Goal: Task Accomplishment & Management: Use online tool/utility

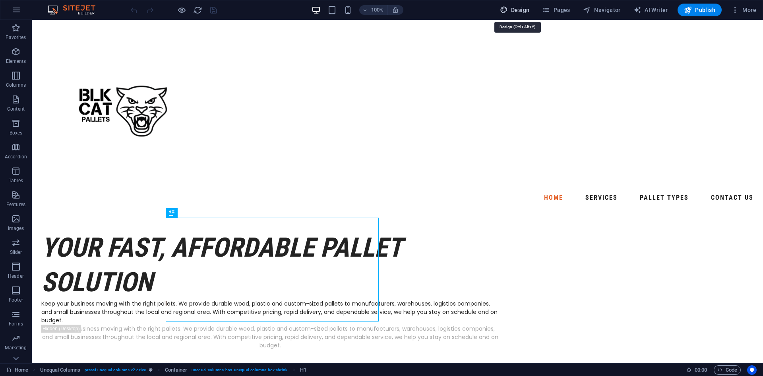
click at [499, 7] on button "Design" at bounding box center [515, 10] width 36 height 13
select select "px"
select select "400"
select select "px"
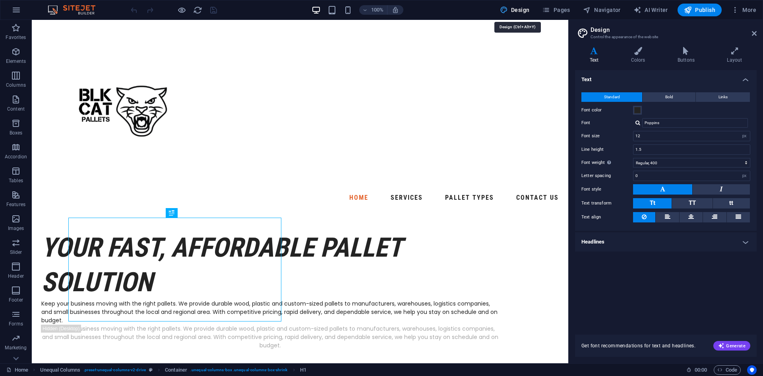
click at [506, 6] on icon "button" at bounding box center [504, 10] width 8 height 8
click at [748, 8] on span "More" at bounding box center [744, 10] width 25 height 8
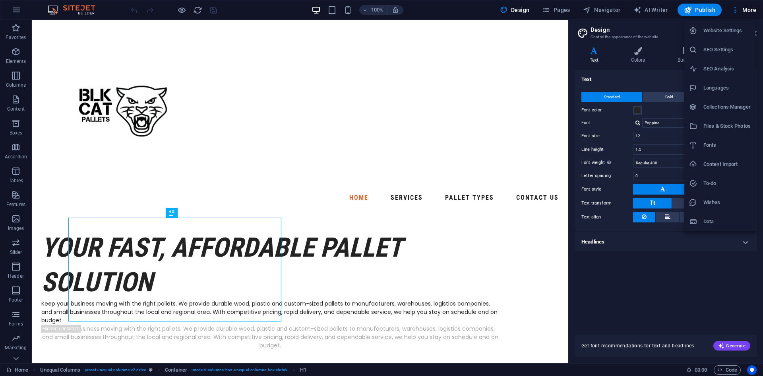
click at [753, 7] on div at bounding box center [381, 188] width 763 height 376
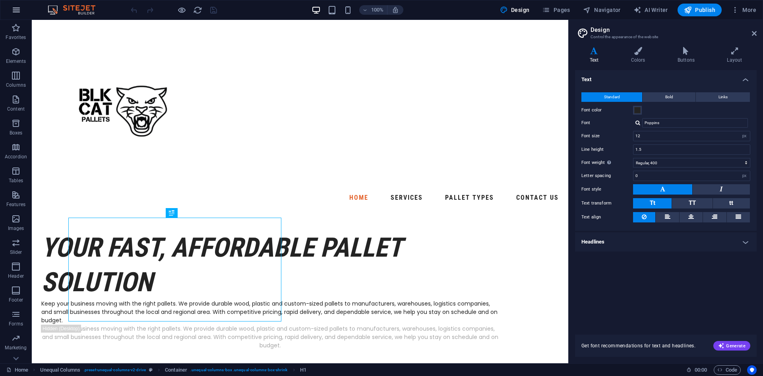
click at [17, 10] on icon "button" at bounding box center [17, 10] width 10 height 10
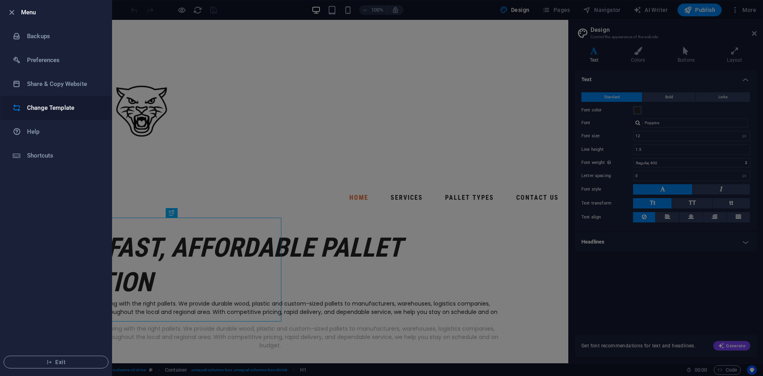
click at [47, 107] on h6 "Change Template" at bounding box center [64, 108] width 74 height 10
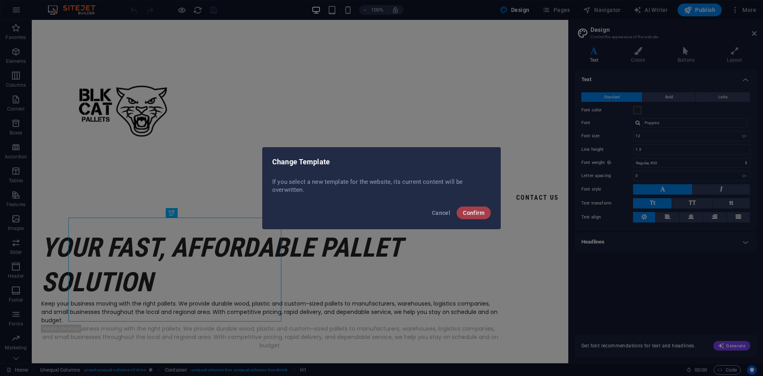
click at [482, 212] on span "Confirm" at bounding box center [473, 213] width 21 height 6
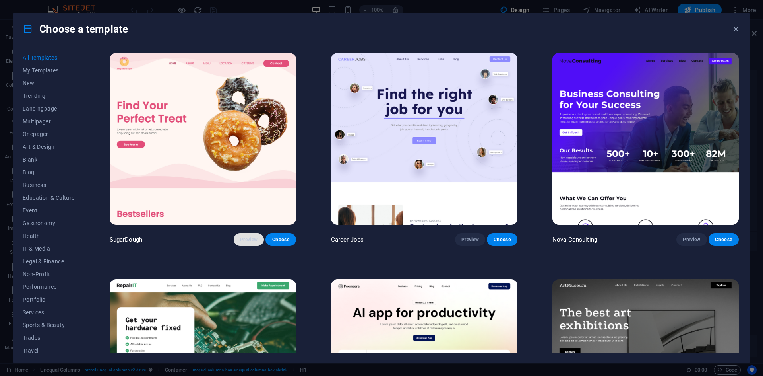
click at [239, 235] on button "Preview" at bounding box center [249, 239] width 30 height 13
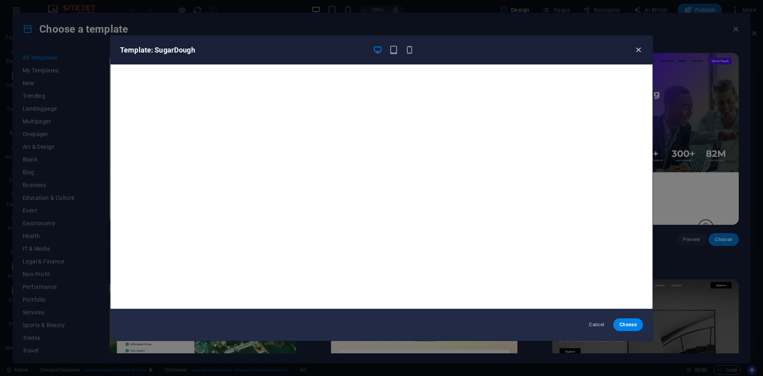
click at [637, 50] on icon "button" at bounding box center [638, 49] width 9 height 9
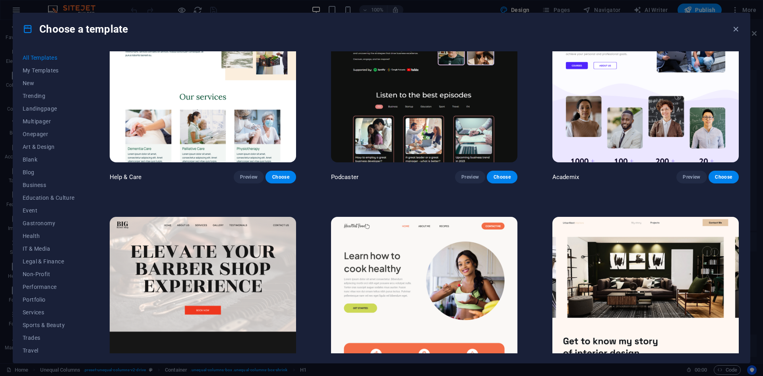
scroll to position [875, 0]
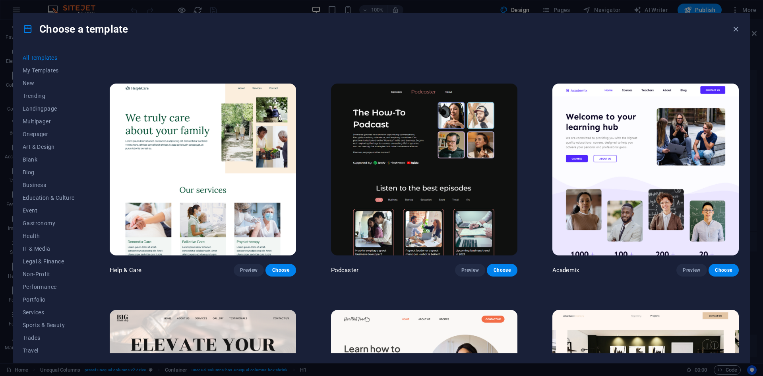
click at [644, 164] on img at bounding box center [646, 170] width 186 height 172
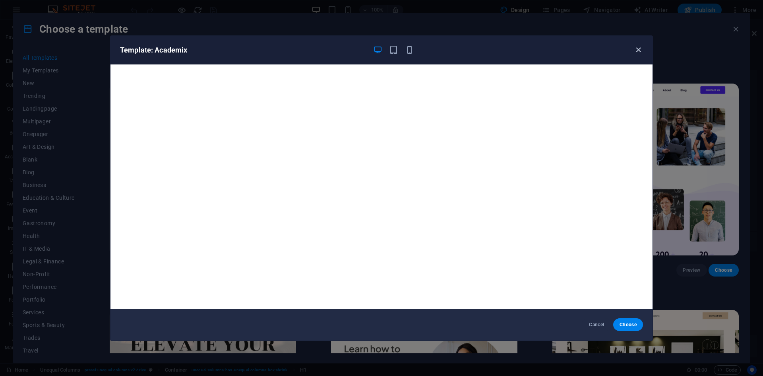
click at [635, 47] on icon "button" at bounding box center [638, 49] width 9 height 9
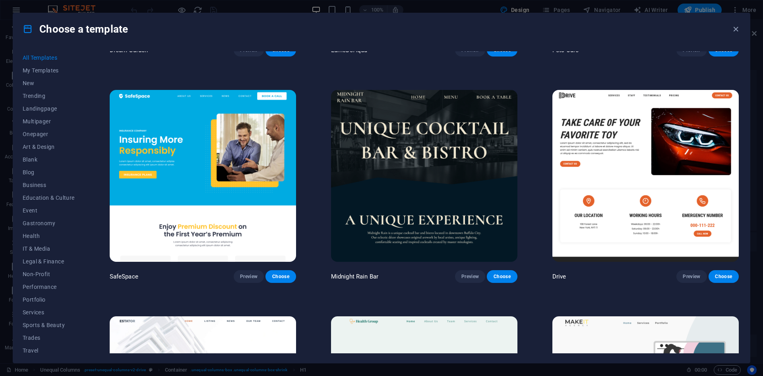
scroll to position [1988, 0]
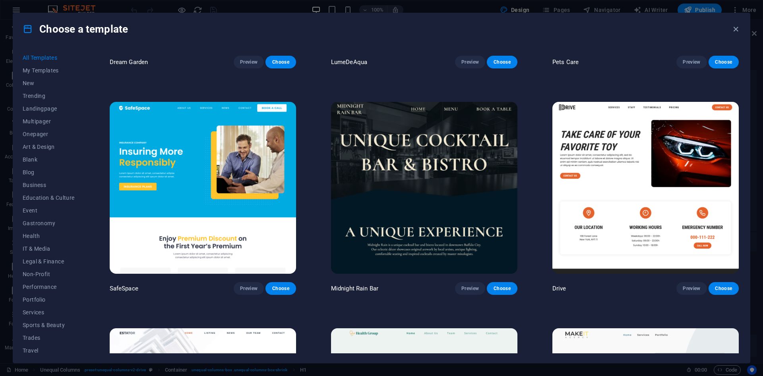
click at [630, 156] on img at bounding box center [646, 188] width 186 height 172
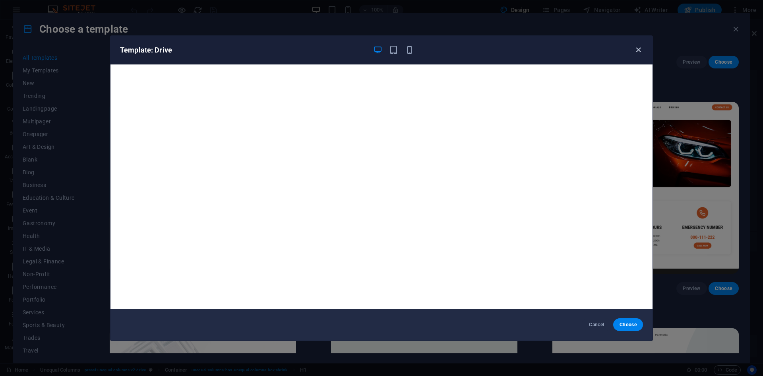
click at [636, 49] on icon "button" at bounding box center [638, 49] width 9 height 9
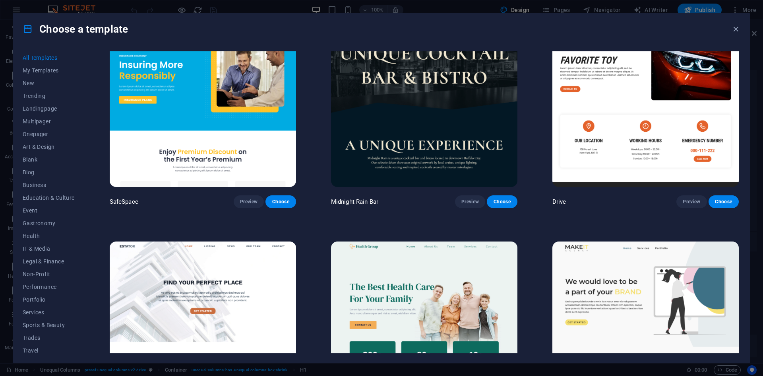
scroll to position [2187, 0]
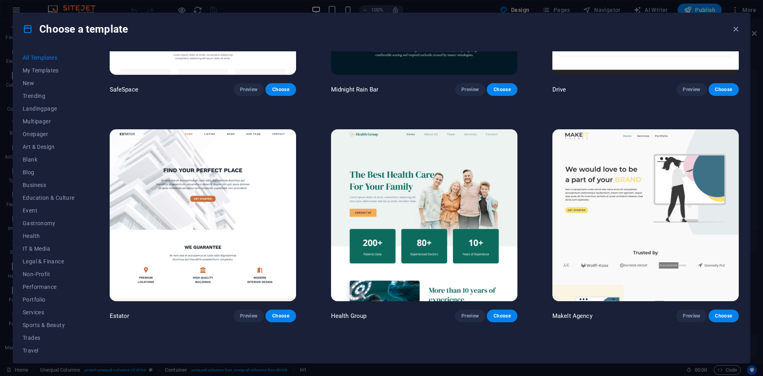
click at [625, 165] on img at bounding box center [646, 215] width 186 height 172
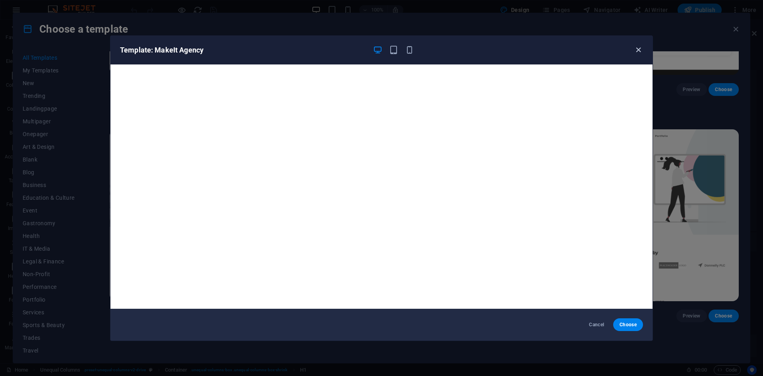
click at [641, 49] on icon "button" at bounding box center [638, 49] width 9 height 9
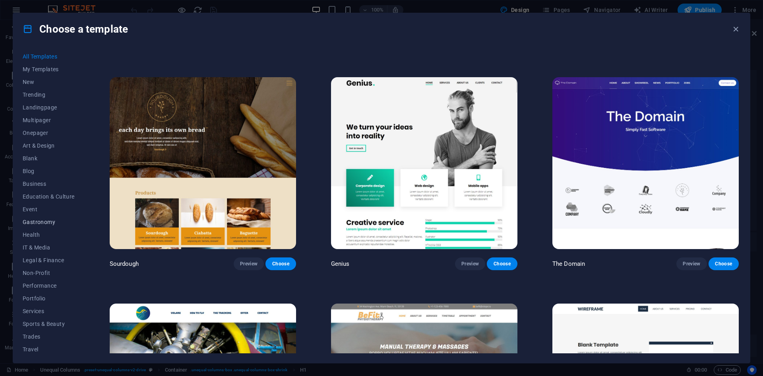
scroll to position [0, 0]
click at [737, 30] on icon "button" at bounding box center [736, 29] width 9 height 9
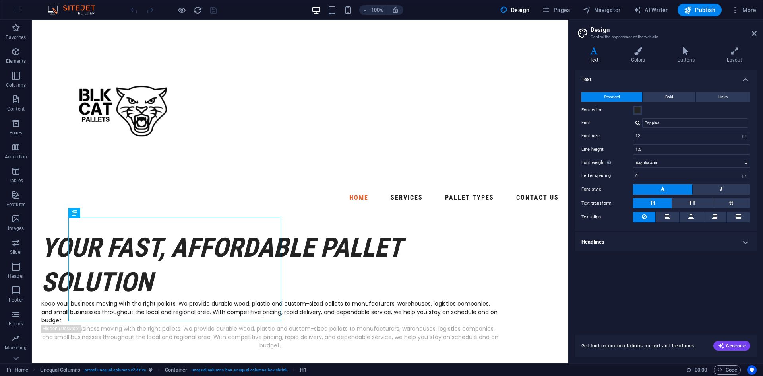
click at [15, 10] on icon "button" at bounding box center [17, 10] width 10 height 10
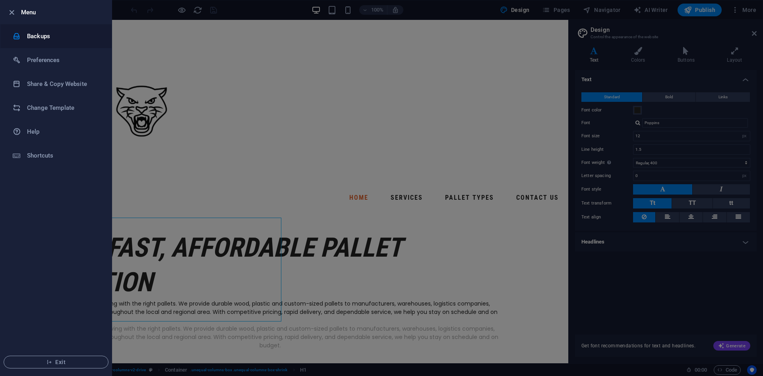
click at [34, 33] on h6 "Backups" at bounding box center [64, 36] width 74 height 10
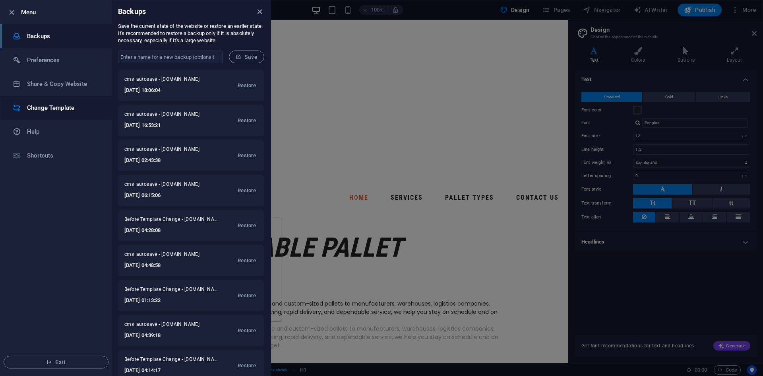
click at [52, 109] on h6 "Change Template" at bounding box center [64, 108] width 74 height 10
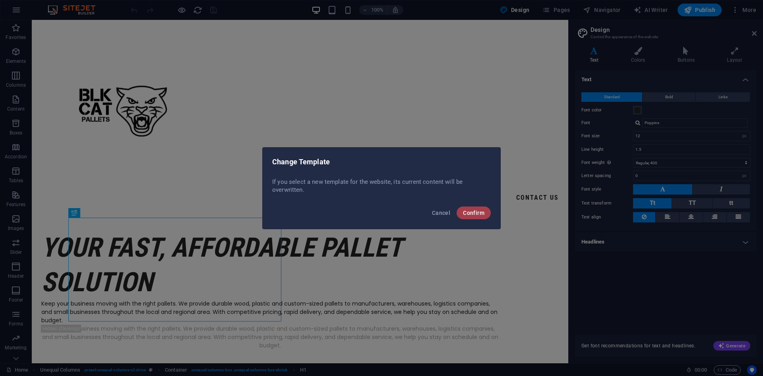
click at [467, 206] on button "Confirm" at bounding box center [474, 212] width 34 height 13
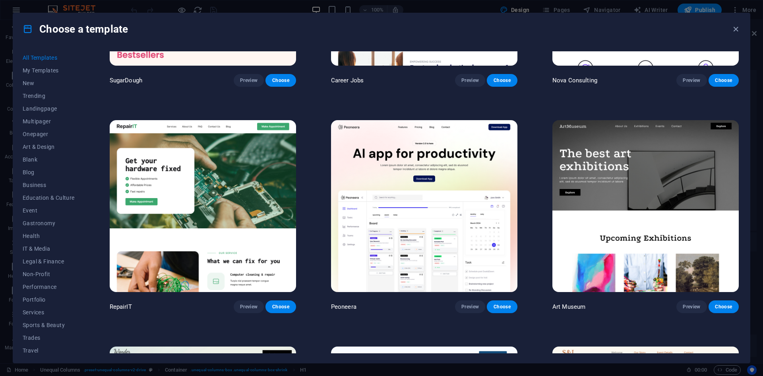
scroll to position [199, 0]
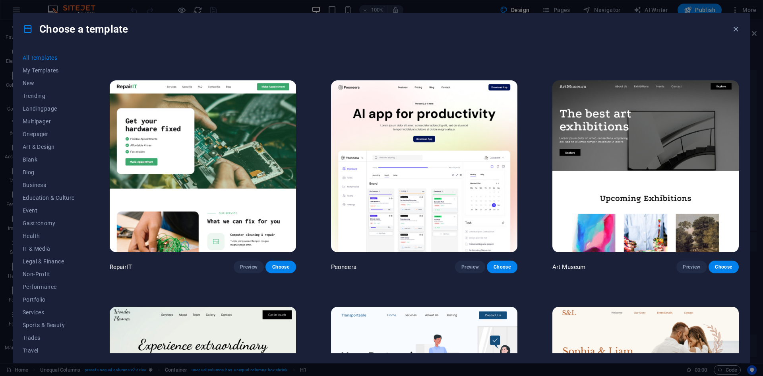
click at [467, 149] on img at bounding box center [424, 166] width 186 height 172
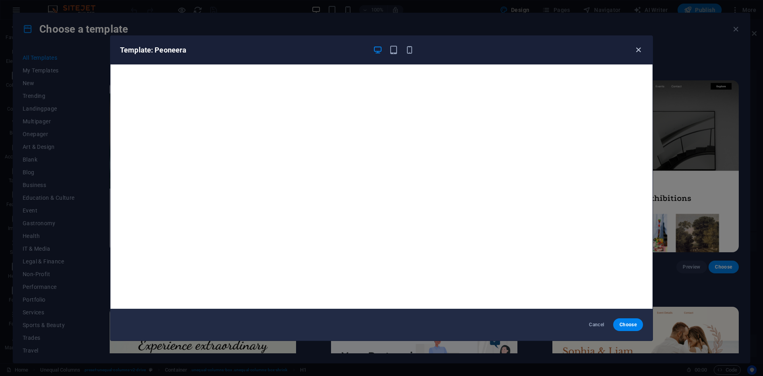
click at [642, 48] on icon "button" at bounding box center [638, 49] width 9 height 9
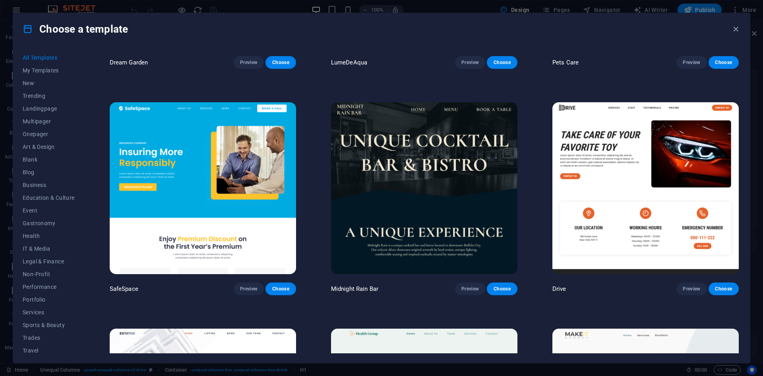
scroll to position [2107, 0]
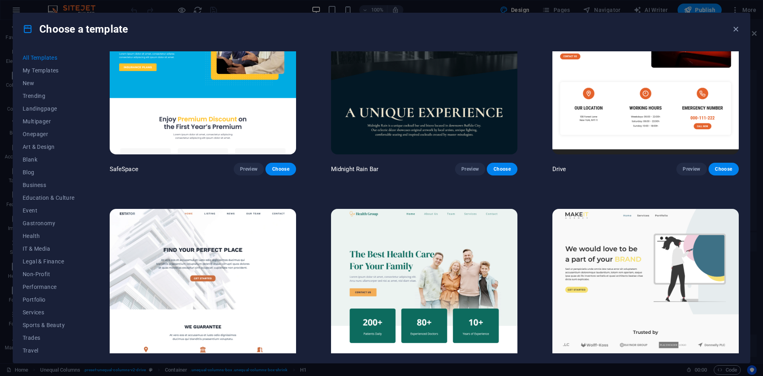
click at [586, 239] on img at bounding box center [646, 295] width 186 height 172
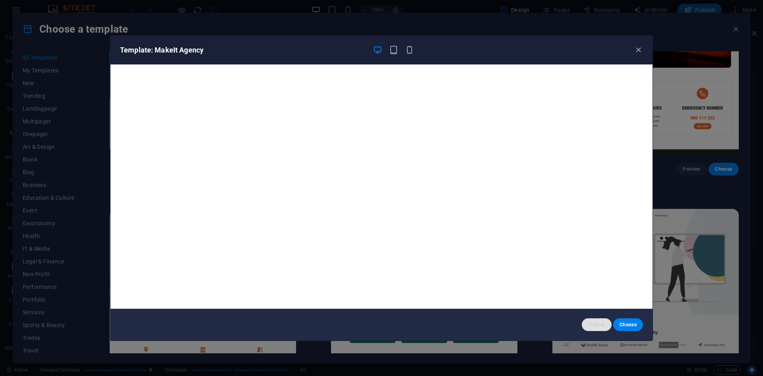
click at [602, 324] on span "Cancel" at bounding box center [596, 324] width 17 height 6
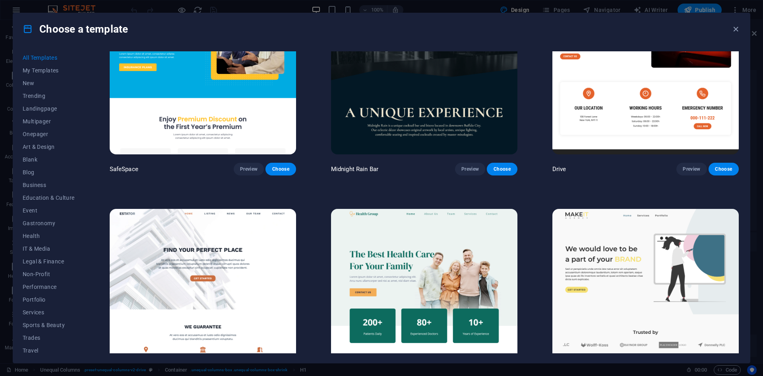
scroll to position [2346, 0]
